Goal: Task Accomplishment & Management: Use online tool/utility

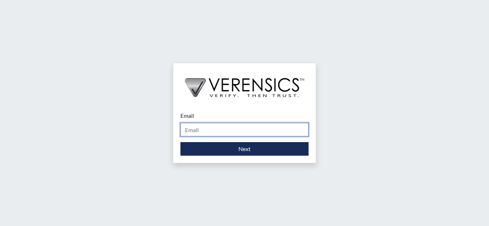
click at [239, 130] on input "Email" at bounding box center [244, 130] width 128 height 14
type input "[EMAIL_ADDRESS][PERSON_NAME][DOMAIN_NAME]"
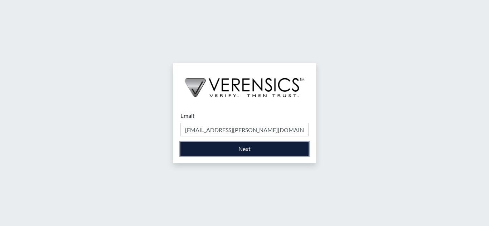
click at [219, 146] on button "Next" at bounding box center [244, 149] width 128 height 14
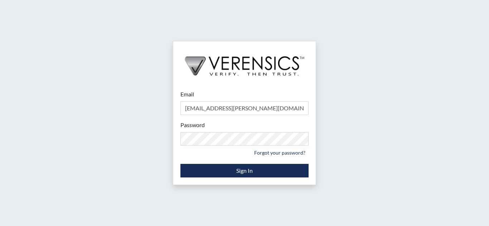
click at [366, 143] on div "Email [EMAIL_ADDRESS][PERSON_NAME][DOMAIN_NAME] Please provide your email addre…" at bounding box center [244, 113] width 489 height 226
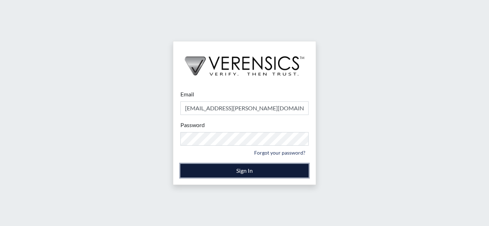
click at [245, 169] on button "Sign In" at bounding box center [244, 171] width 128 height 14
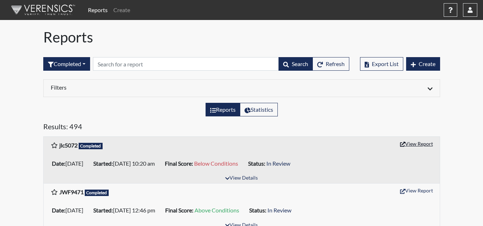
click at [423, 146] on button "View Report" at bounding box center [416, 143] width 39 height 11
click at [472, 6] on button "button" at bounding box center [470, 10] width 14 height 14
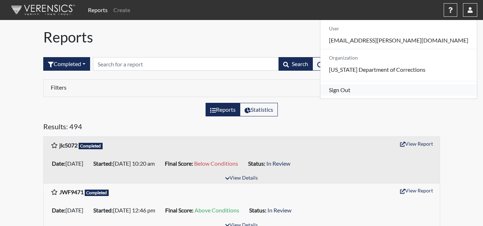
click at [407, 96] on link "Sign Out" at bounding box center [398, 89] width 157 height 11
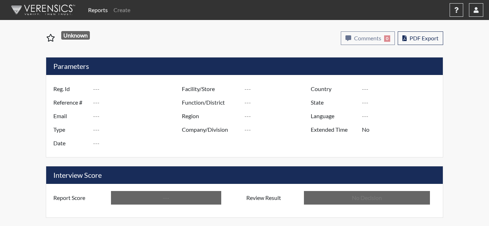
type input "jlc5072"
type input "51407"
type input "---"
type input "Corrections Pre-Employment"
type input "Sep 22, 2025"
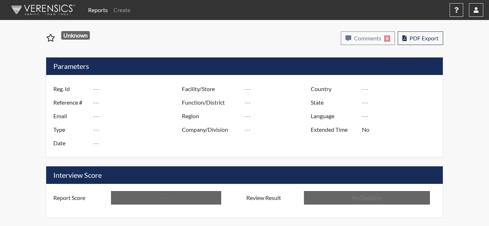
type input "Coastal SP"
type input "[GEOGRAPHIC_DATA]"
type input "[US_STATE]"
type input "English"
type input "Below Conditions"
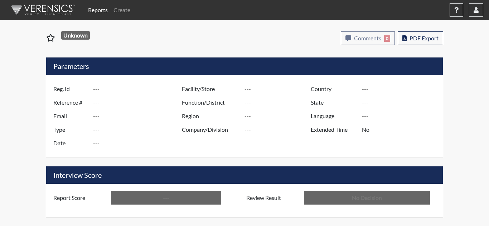
type input "In Review"
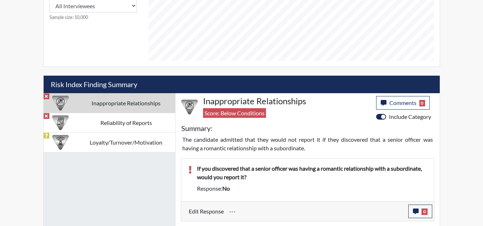
scroll to position [358, 0]
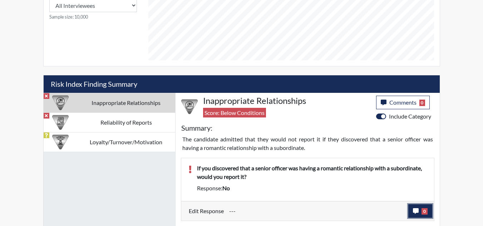
click at [414, 214] on button "0" at bounding box center [420, 212] width 24 height 14
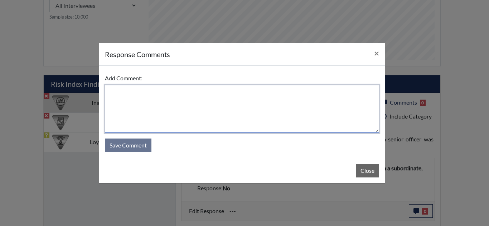
click at [211, 96] on textarea at bounding box center [242, 109] width 274 height 48
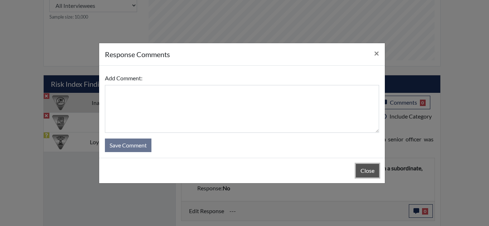
click at [360, 174] on button "Close" at bounding box center [367, 171] width 23 height 14
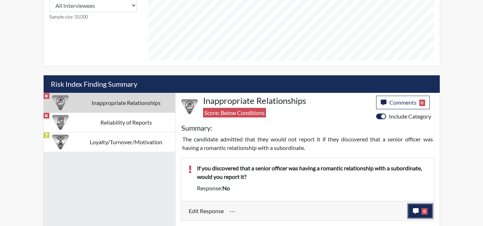
click at [411, 210] on button "0" at bounding box center [420, 212] width 24 height 14
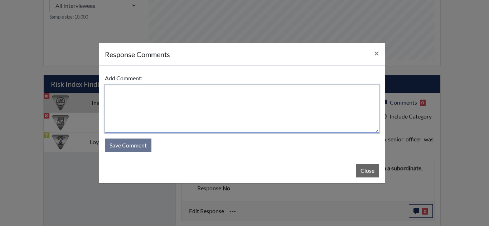
click at [196, 89] on textarea at bounding box center [242, 109] width 274 height 48
type textarea "E"
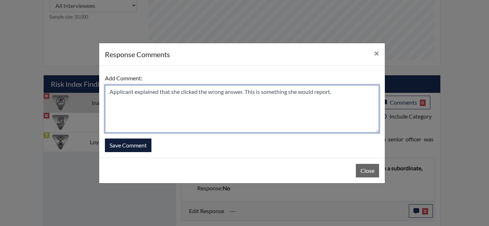
type textarea "Applicant explained that she clicked the wrong answer. This is something she wo…"
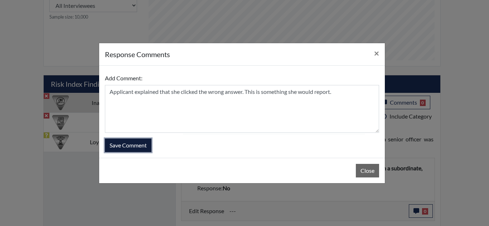
drag, startPoint x: 136, startPoint y: 149, endPoint x: 175, endPoint y: 146, distance: 39.1
click at [136, 148] on button "Save Comment" at bounding box center [128, 146] width 46 height 14
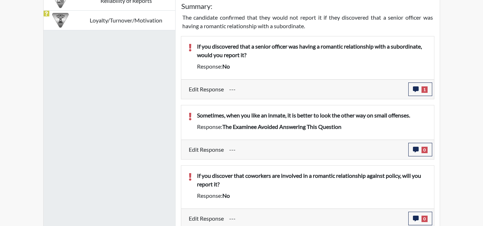
scroll to position [483, 0]
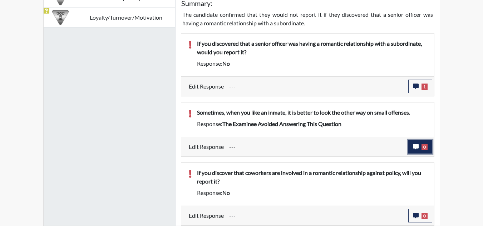
click at [418, 146] on icon "button" at bounding box center [416, 147] width 6 height 6
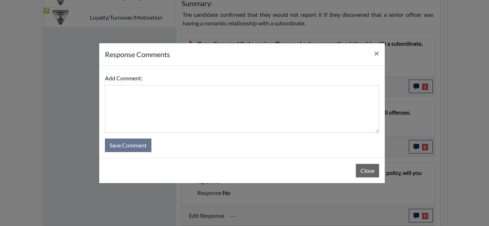
click at [367, 179] on div "Close" at bounding box center [241, 170] width 285 height 25
click at [372, 168] on button "Close" at bounding box center [367, 171] width 23 height 14
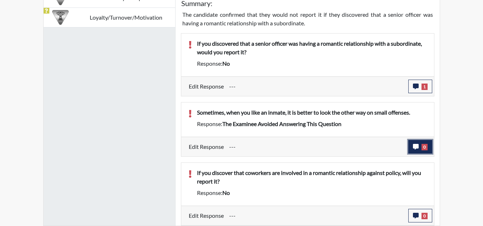
click at [416, 147] on icon "button" at bounding box center [416, 147] width 6 height 6
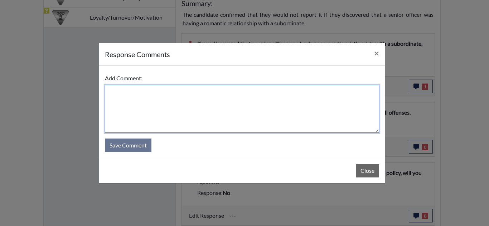
click at [273, 100] on textarea at bounding box center [242, 109] width 274 height 48
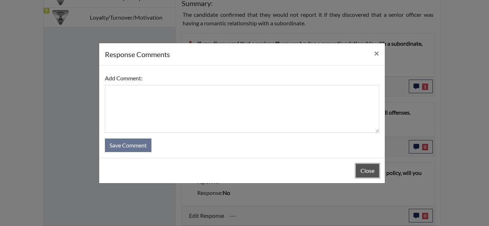
click at [362, 168] on button "Close" at bounding box center [367, 171] width 23 height 14
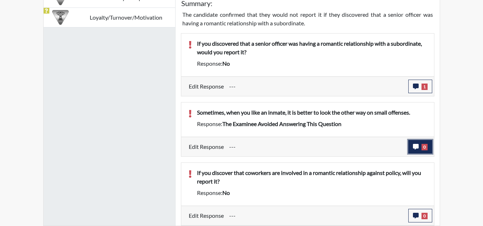
click at [413, 145] on icon "button" at bounding box center [416, 147] width 6 height 6
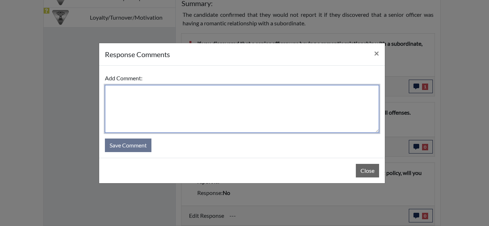
click at [214, 99] on textarea at bounding box center [242, 109] width 274 height 48
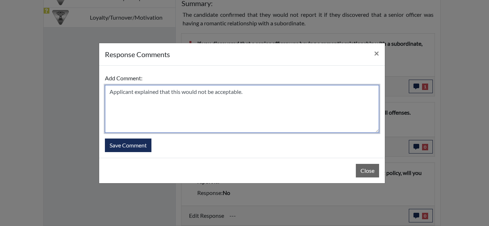
click at [160, 93] on textarea "Applicant explained that this would not be acceptable." at bounding box center [242, 109] width 274 height 48
type textarea "Applicant explained that she ran out of time and that this would not be accepta…"
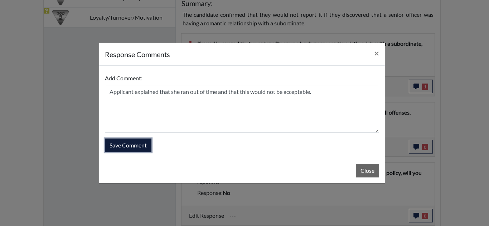
click at [143, 144] on button "Save Comment" at bounding box center [128, 146] width 46 height 14
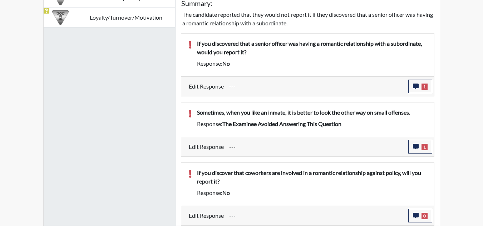
scroll to position [119, 297]
click at [415, 212] on button "0" at bounding box center [420, 216] width 24 height 14
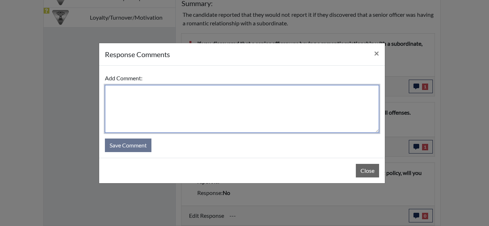
click at [297, 92] on textarea at bounding box center [242, 109] width 274 height 48
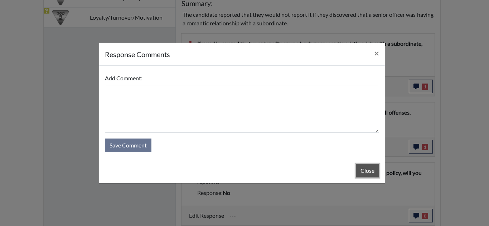
click at [373, 172] on button "Close" at bounding box center [367, 171] width 23 height 14
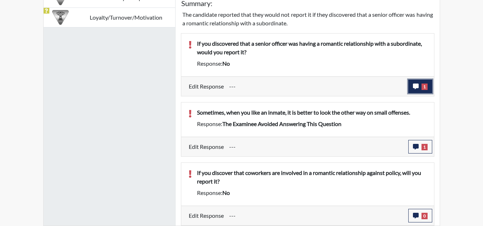
click at [410, 85] on button "1" at bounding box center [420, 87] width 24 height 14
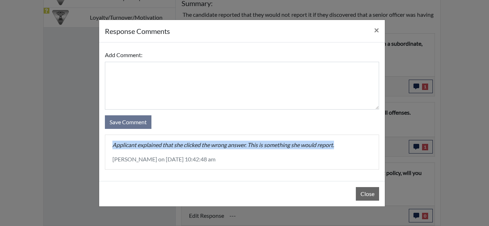
drag, startPoint x: 342, startPoint y: 147, endPoint x: 113, endPoint y: 146, distance: 229.3
click at [113, 146] on p "Applicant explained that she clicked the wrong answer. This is something she wo…" at bounding box center [241, 145] width 259 height 9
copy p "Applicant explained that she clicked the wrong answer. This is something she wo…"
click at [366, 195] on button "Close" at bounding box center [367, 194] width 23 height 14
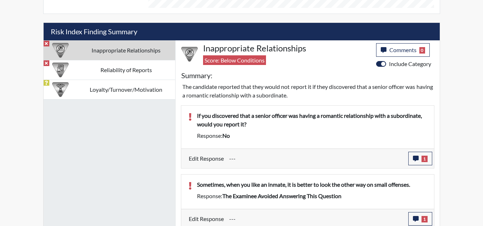
scroll to position [483, 0]
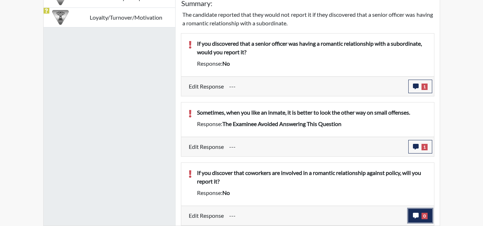
click at [415, 216] on icon "button" at bounding box center [416, 216] width 6 height 6
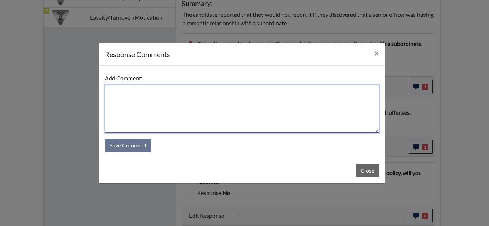
click at [164, 96] on textarea at bounding box center [242, 109] width 274 height 48
paste textarea "Applicant explained that she clicked the wrong answer. This is something she wo…"
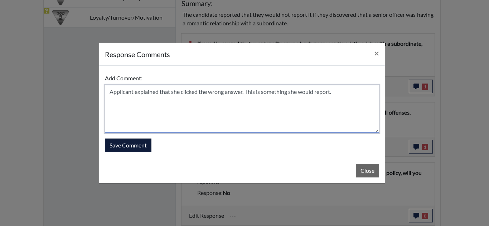
type textarea "Applicant explained that she clicked the wrong answer. This is something she wo…"
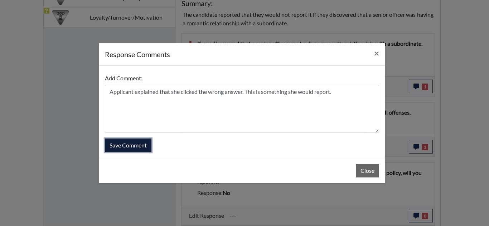
click at [127, 145] on button "Save Comment" at bounding box center [128, 146] width 46 height 14
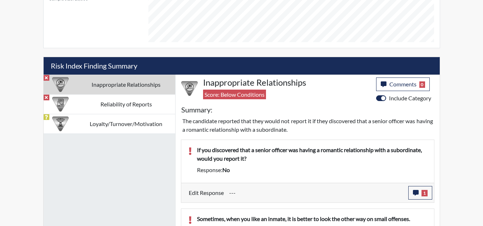
scroll to position [375, 0]
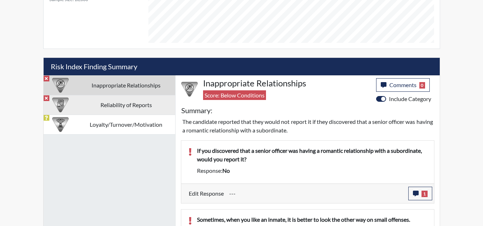
click at [95, 102] on td "Reliability of Reports" at bounding box center [126, 105] width 98 height 20
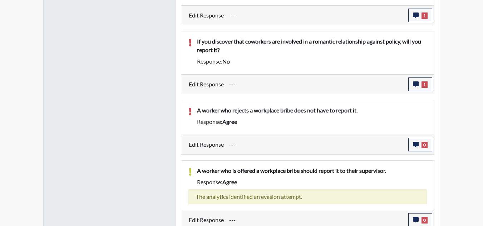
scroll to position [554, 0]
click at [415, 142] on icon "button" at bounding box center [416, 145] width 6 height 6
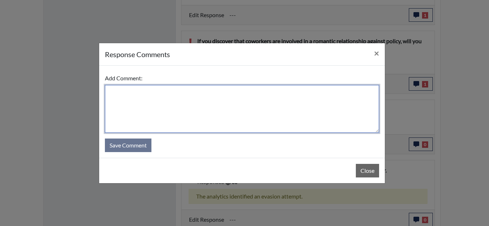
click at [203, 89] on textarea at bounding box center [242, 109] width 274 height 48
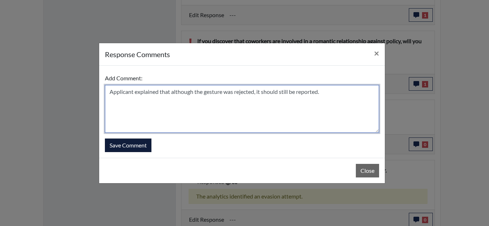
type textarea "Applicant explained that although the gesture was rejected, it should still be …"
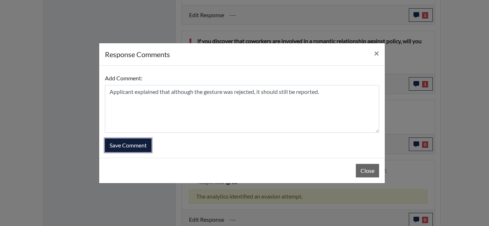
click at [134, 143] on button "Save Comment" at bounding box center [128, 146] width 46 height 14
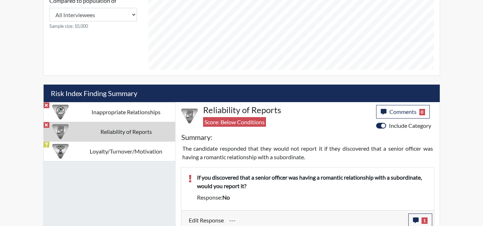
scroll to position [343, 0]
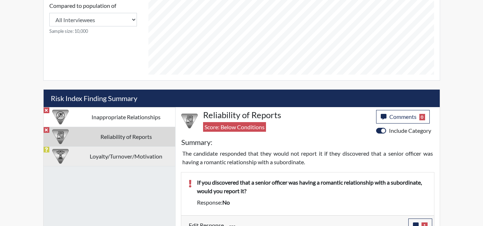
click at [119, 155] on td "Loyalty/Turnover/Motivation" at bounding box center [126, 157] width 98 height 20
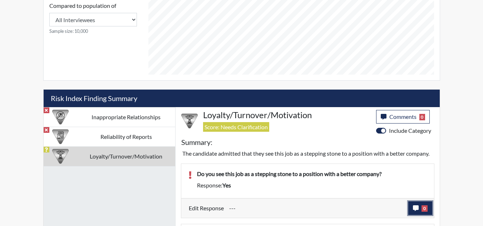
click at [419, 206] on button "0" at bounding box center [420, 209] width 24 height 14
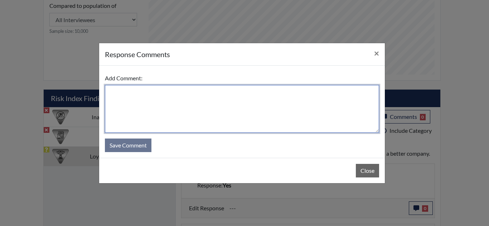
click at [170, 110] on textarea at bounding box center [242, 109] width 274 height 48
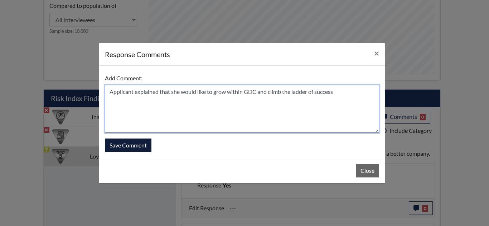
type textarea "Applicant explained that she would like to grow within GDC and climb the ladder…"
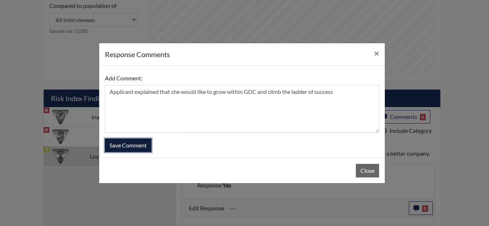
click at [128, 146] on button "Save Comment" at bounding box center [128, 146] width 46 height 14
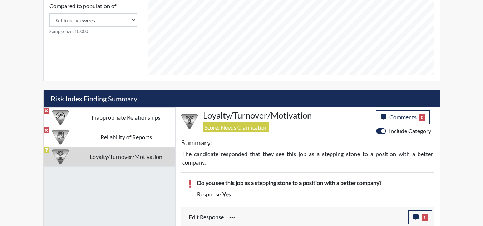
scroll to position [356, 0]
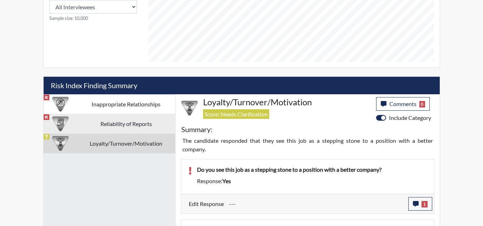
click at [136, 123] on td "Reliability of Reports" at bounding box center [126, 124] width 98 height 20
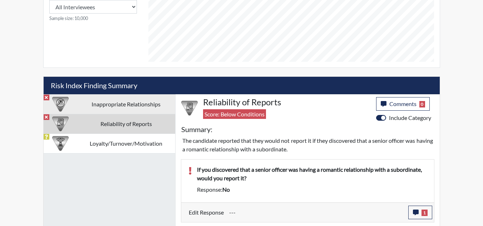
click at [132, 104] on td "Inappropriate Relationships" at bounding box center [126, 104] width 98 height 20
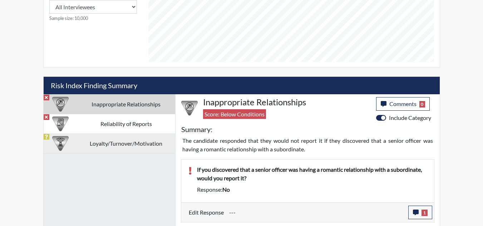
click at [115, 145] on td "Loyalty/Turnover/Motivation" at bounding box center [126, 144] width 98 height 20
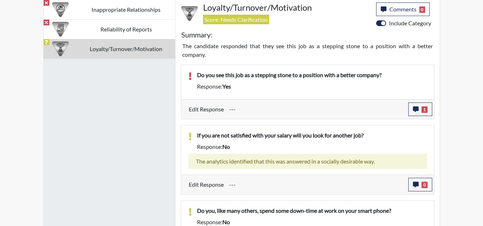
scroll to position [464, 0]
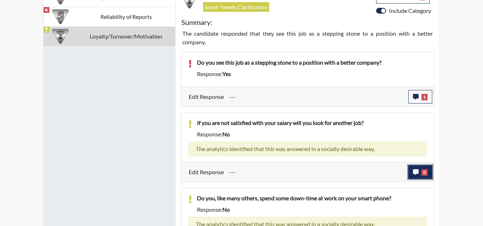
click at [418, 172] on icon "button" at bounding box center [416, 173] width 6 height 6
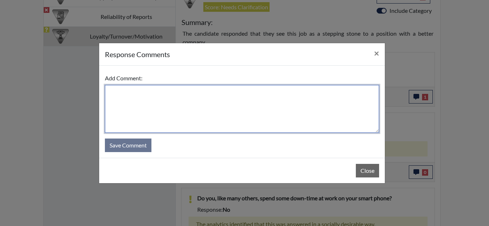
click at [271, 95] on textarea at bounding box center [242, 109] width 274 height 48
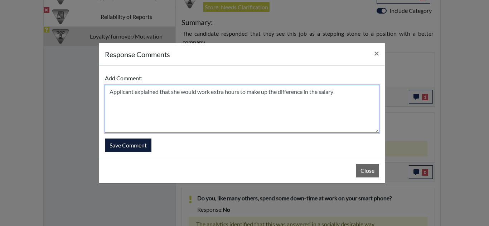
type textarea "Applicant explained that she would work extra hours to make up the difference i…"
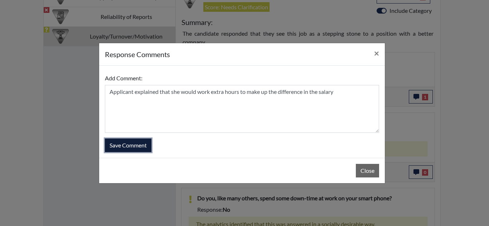
click at [132, 147] on button "Save Comment" at bounding box center [128, 146] width 46 height 14
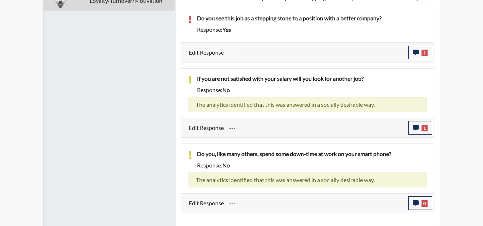
scroll to position [562, 0]
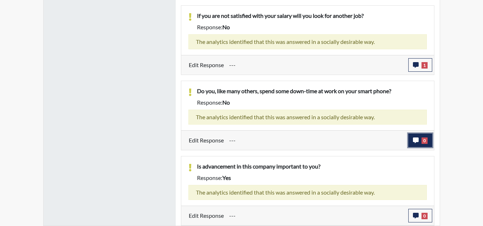
click at [415, 142] on icon "button" at bounding box center [416, 141] width 6 height 6
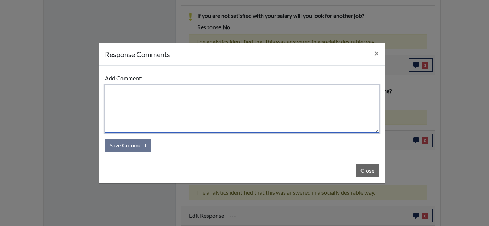
click at [226, 96] on textarea at bounding box center [242, 109] width 274 height 48
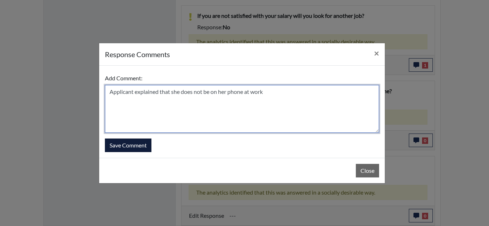
type textarea "Applicant explained that she does not be on her phone at work"
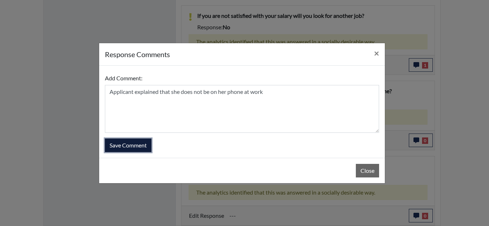
click at [132, 146] on button "Save Comment" at bounding box center [128, 146] width 46 height 14
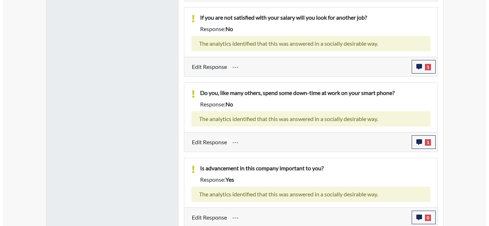
scroll to position [571, 0]
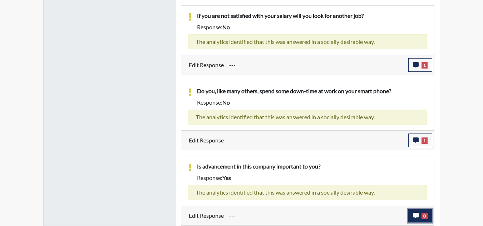
click at [419, 216] on button "0" at bounding box center [420, 216] width 24 height 14
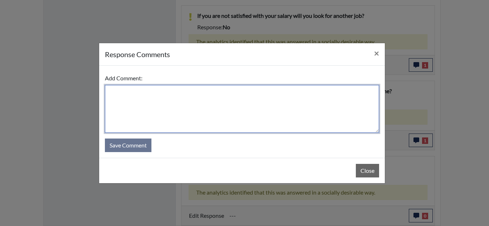
click at [283, 102] on textarea at bounding box center [242, 109] width 274 height 48
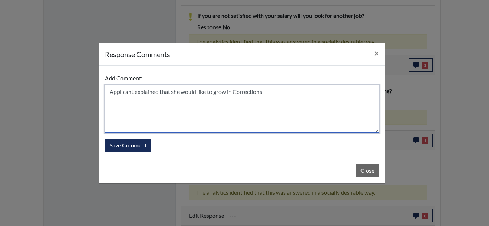
click at [292, 104] on textarea "Applicant explained that she would like to grow in Corrections" at bounding box center [242, 109] width 274 height 48
type textarea "Applicant explained that she would like to grow in Corrections"
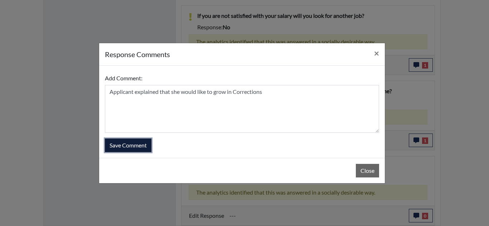
click at [127, 147] on button "Save Comment" at bounding box center [128, 146] width 46 height 14
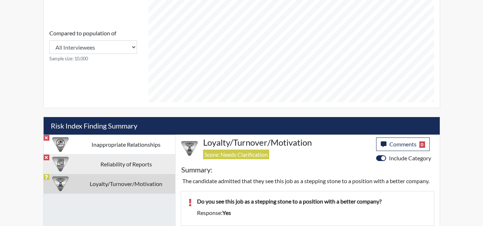
scroll to position [312, 0]
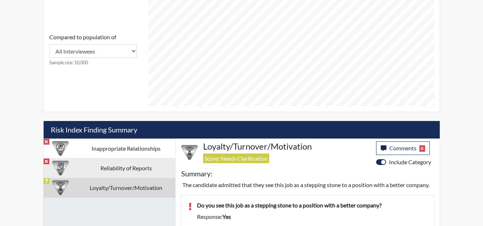
click at [112, 167] on td "Reliability of Reports" at bounding box center [126, 168] width 98 height 20
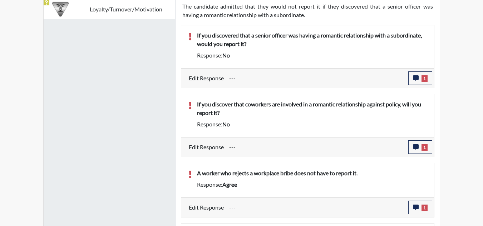
scroll to position [558, 0]
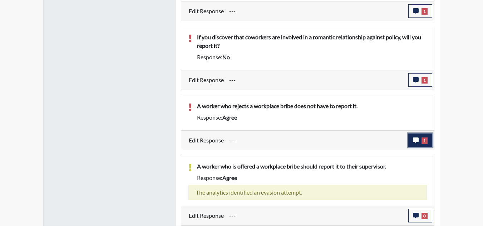
click at [415, 138] on icon "button" at bounding box center [416, 141] width 6 height 6
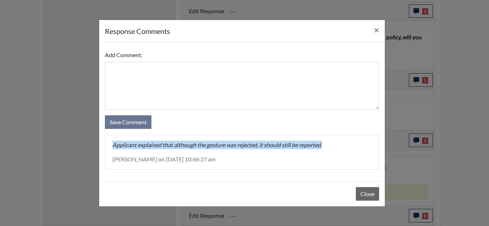
drag, startPoint x: 328, startPoint y: 147, endPoint x: 141, endPoint y: 147, distance: 187.8
click at [102, 146] on div "Add Comment: Save Comment Applicant explained that although the gesture was rej…" at bounding box center [241, 112] width 285 height 139
copy p "Applicant explained that although the gesture was rejected, it should still be …"
click at [361, 192] on button "Close" at bounding box center [367, 194] width 23 height 14
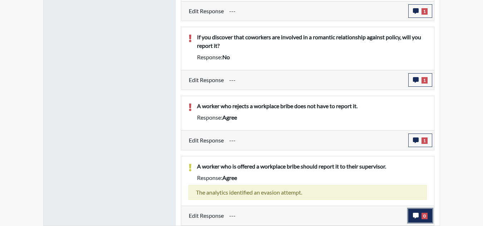
click at [423, 215] on span "0" at bounding box center [425, 216] width 6 height 6
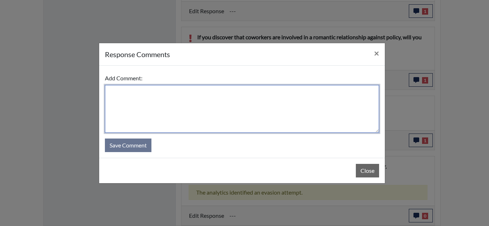
click at [253, 88] on textarea at bounding box center [242, 109] width 274 height 48
paste textarea "Applicant explained that although the gesture was rejected, it should still be …"
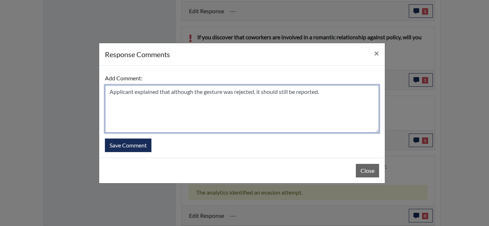
drag, startPoint x: 256, startPoint y: 93, endPoint x: 172, endPoint y: 95, distance: 83.4
click at [172, 95] on textarea "Applicant explained that although the gesture was rejected, it should still be …" at bounding box center [242, 109] width 274 height 48
drag, startPoint x: 202, startPoint y: 94, endPoint x: 172, endPoint y: 90, distance: 30.6
click at [172, 90] on textarea "Applicant explained that it should still be reported." at bounding box center [242, 109] width 274 height 48
click at [222, 95] on textarea "Applicant explained that be reported." at bounding box center [242, 109] width 274 height 48
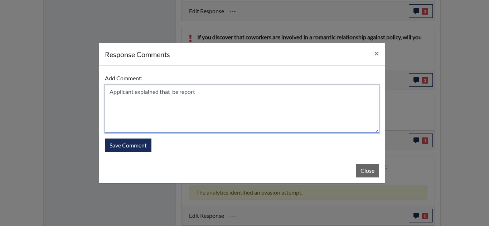
click at [171, 89] on textarea "Applicant explained that be report" at bounding box center [242, 109] width 274 height 48
click at [299, 92] on textarea "Applicant explained that this is something important that should be report" at bounding box center [242, 109] width 274 height 48
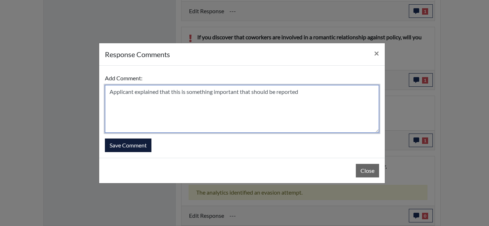
type textarea "Applicant explained that this is something important that should be reported"
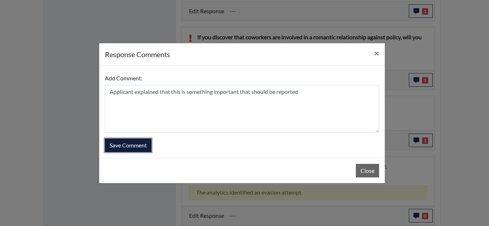
click at [128, 145] on button "Save Comment" at bounding box center [128, 146] width 46 height 14
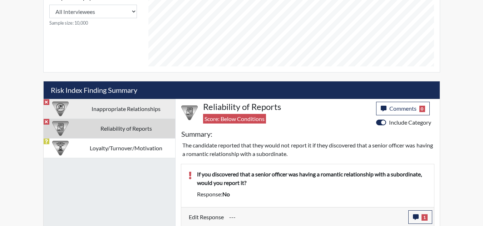
scroll to position [343, 0]
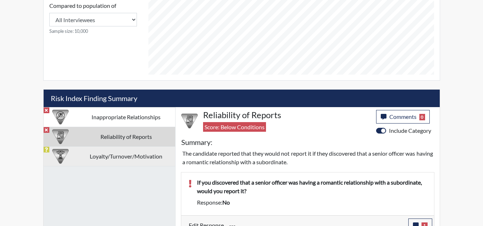
click at [116, 154] on td "Loyalty/Turnover/Motivation" at bounding box center [126, 157] width 98 height 20
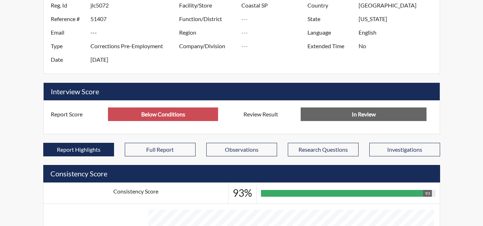
scroll to position [26, 0]
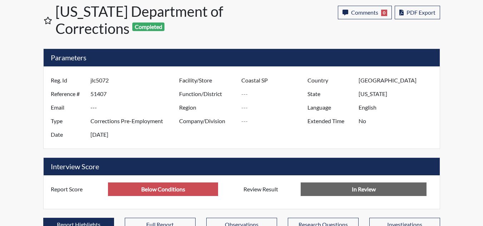
drag, startPoint x: 99, startPoint y: 82, endPoint x: 86, endPoint y: 81, distance: 13.6
click at [86, 81] on div "Reg. Id jlc5072" at bounding box center [113, 81] width 136 height 14
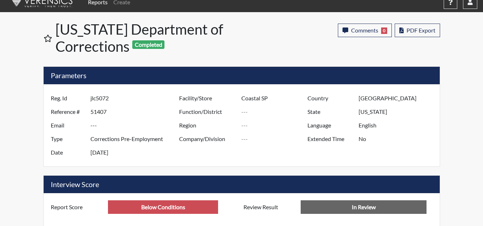
scroll to position [0, 0]
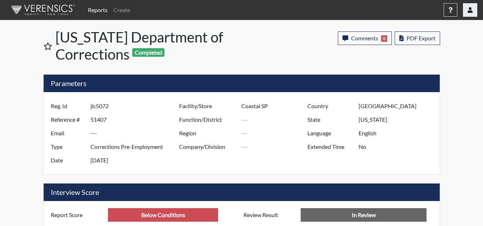
click at [470, 11] on icon "button" at bounding box center [470, 10] width 5 height 6
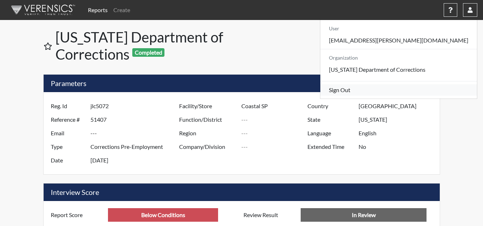
click at [425, 96] on link "Sign Out" at bounding box center [398, 89] width 157 height 11
